Goal: Find specific page/section: Find specific page/section

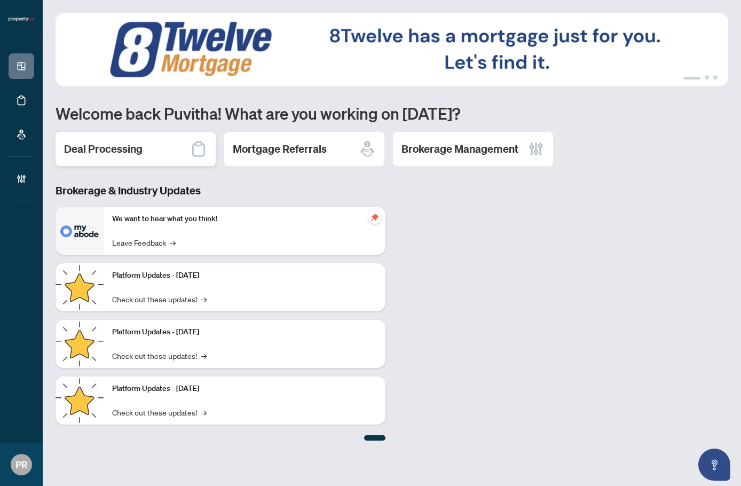
click at [165, 150] on div "Deal Processing" at bounding box center [136, 149] width 160 height 34
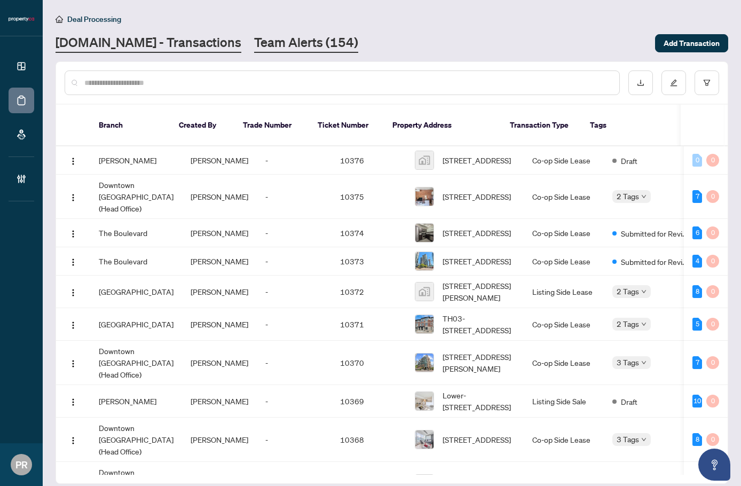
click at [282, 45] on link "Team Alerts (154)" at bounding box center [306, 43] width 104 height 19
